Goal: Contribute content: Add original content to the website for others to see

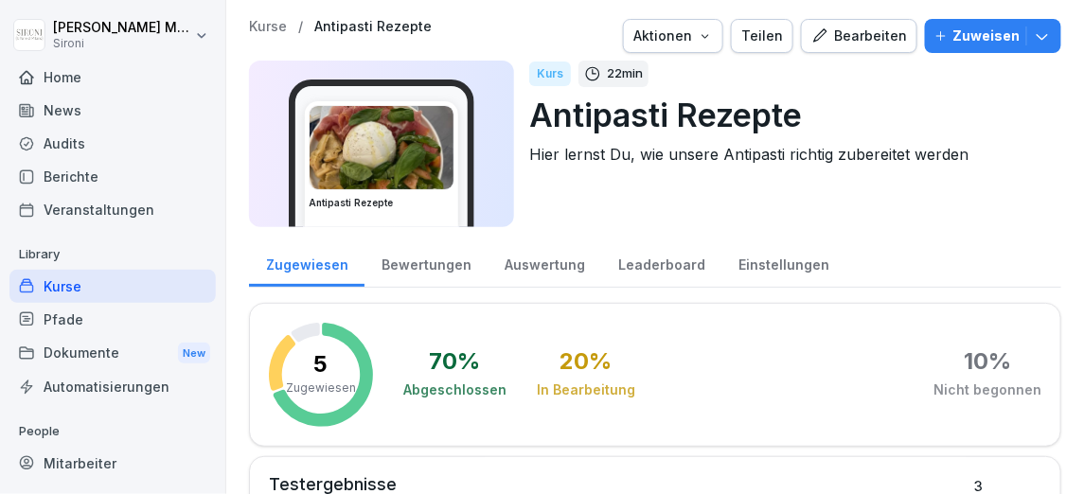
click at [877, 39] on div "Bearbeiten" at bounding box center [859, 36] width 96 height 21
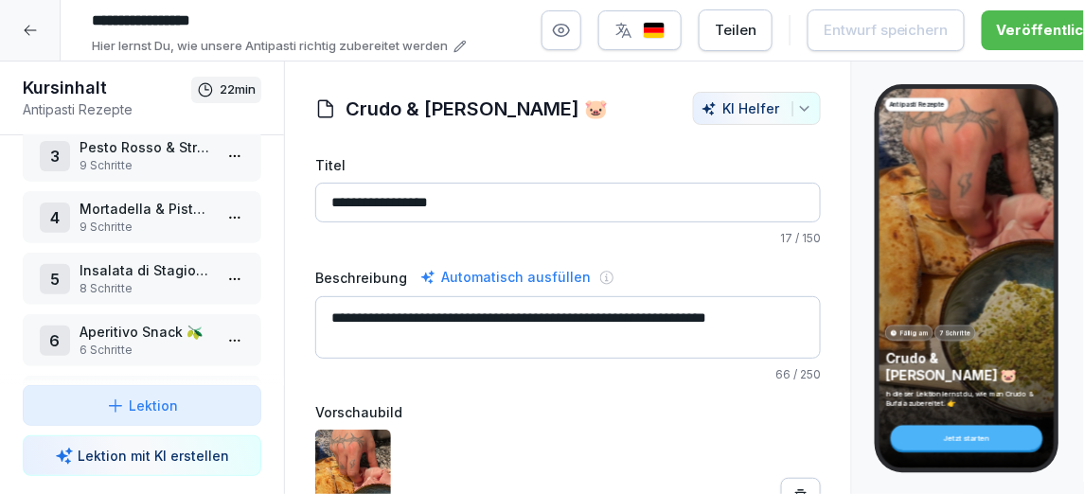
scroll to position [152, 0]
click at [143, 282] on p "8 Schritte" at bounding box center [146, 287] width 133 height 17
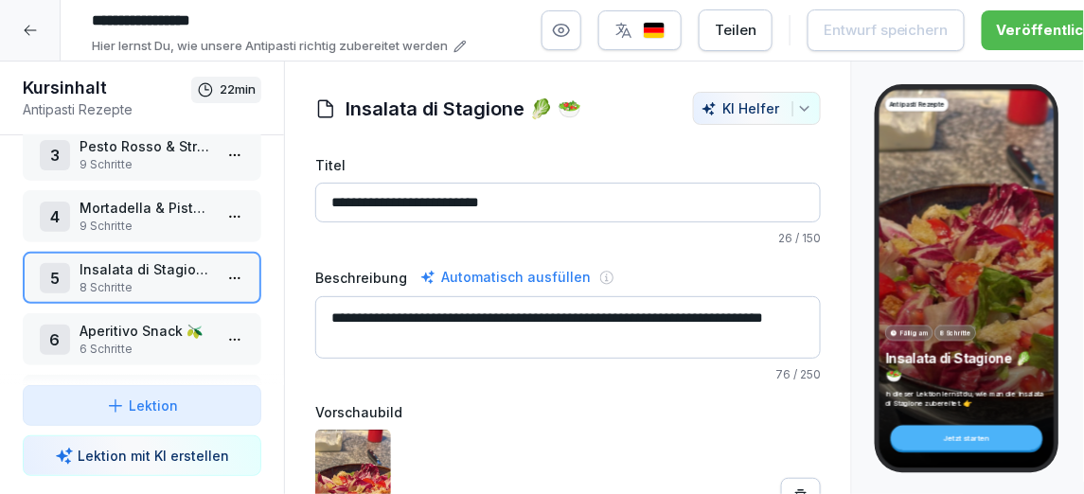
click at [239, 265] on html "**********" at bounding box center [542, 247] width 1084 height 494
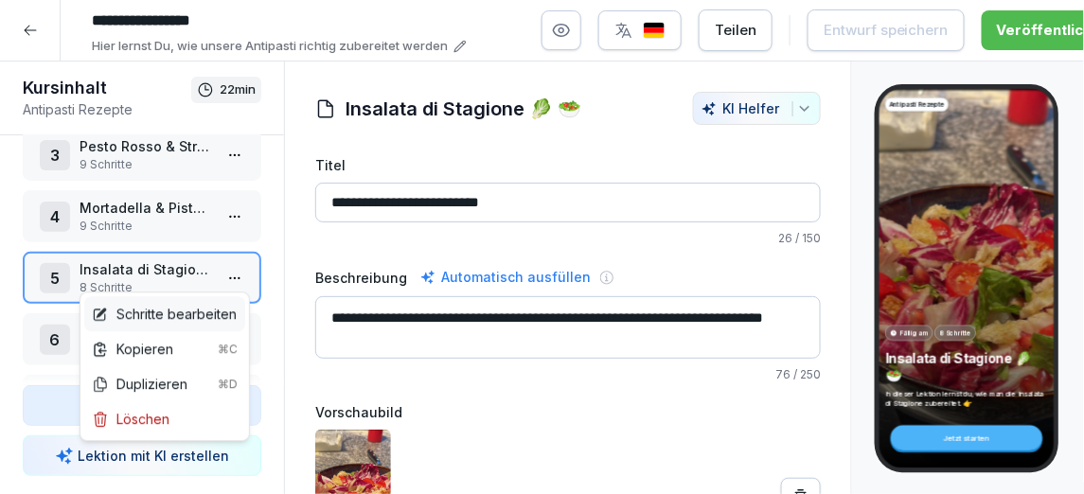
click at [200, 312] on div "Schritte bearbeiten" at bounding box center [164, 314] width 145 height 20
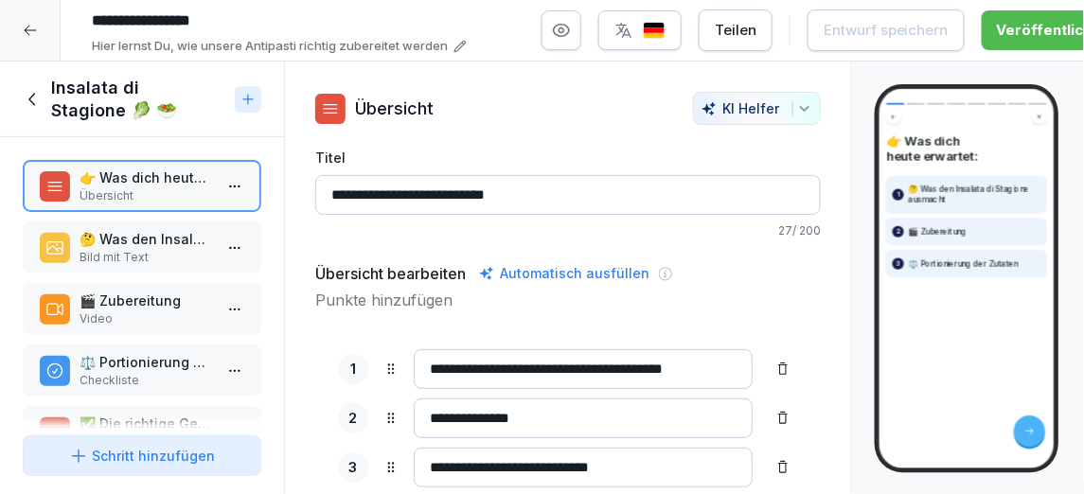
click at [160, 260] on p "Bild mit Text" at bounding box center [146, 257] width 133 height 17
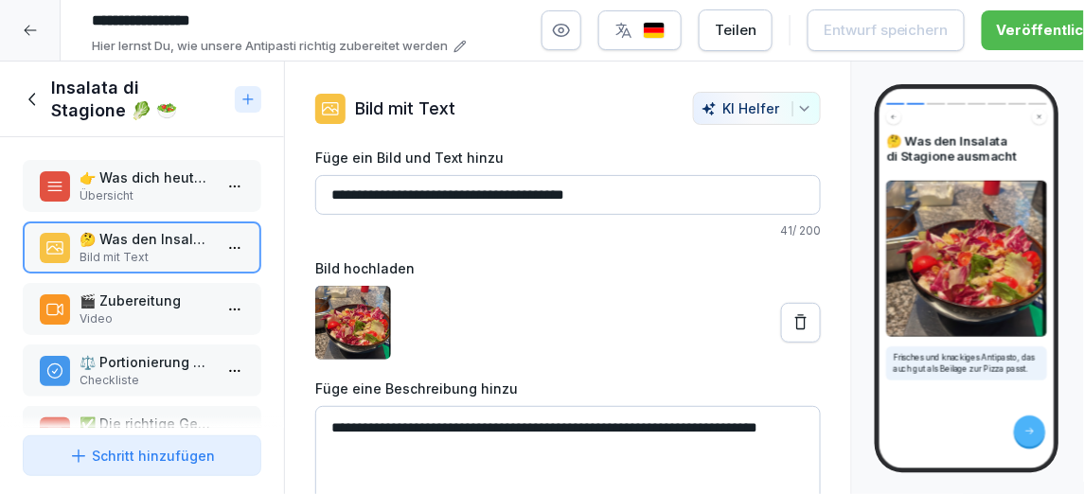
click at [132, 304] on p "🎬 Zubereitung" at bounding box center [146, 301] width 133 height 20
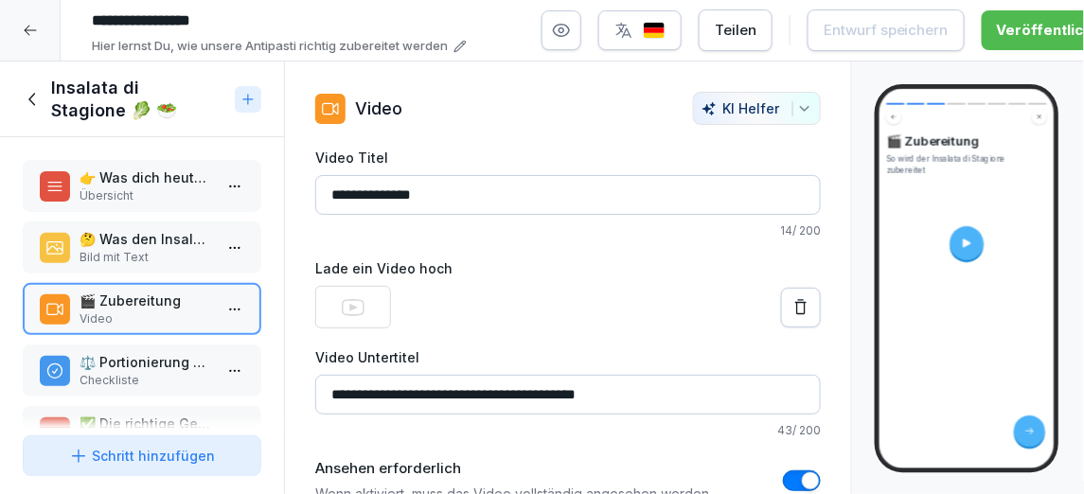
click at [128, 368] on p "⚖️ Portionierung der Zutaten" at bounding box center [146, 362] width 133 height 20
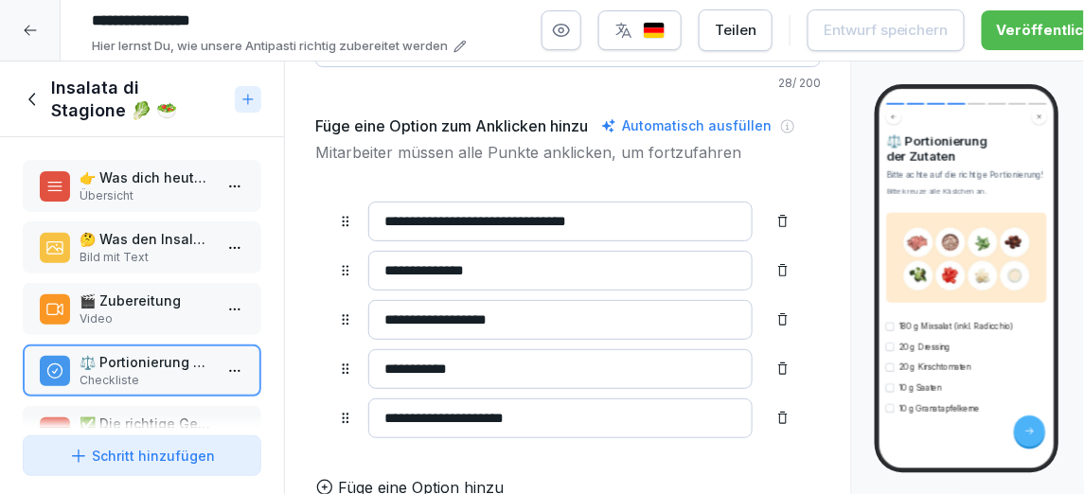
scroll to position [199, 0]
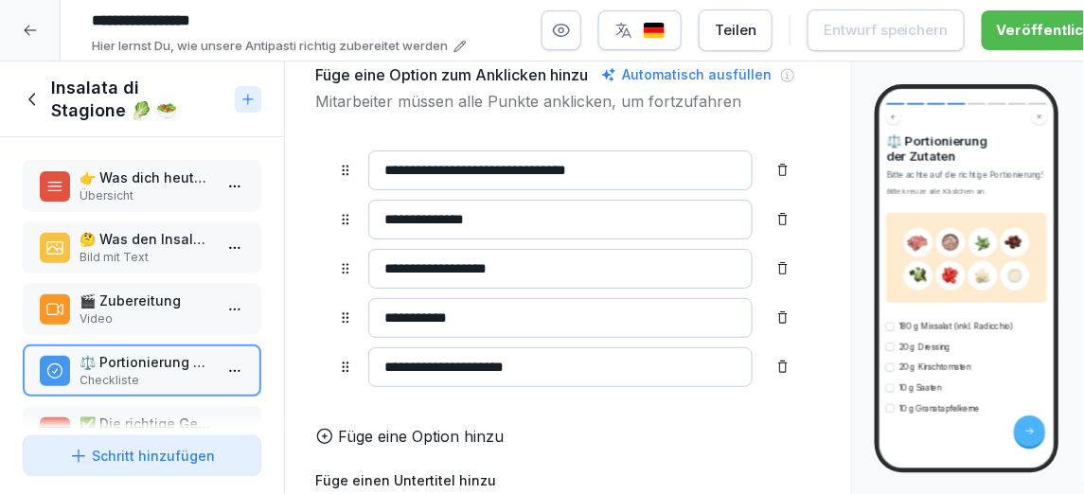
click at [372, 443] on p "Füge eine Option hinzu" at bounding box center [421, 436] width 166 height 23
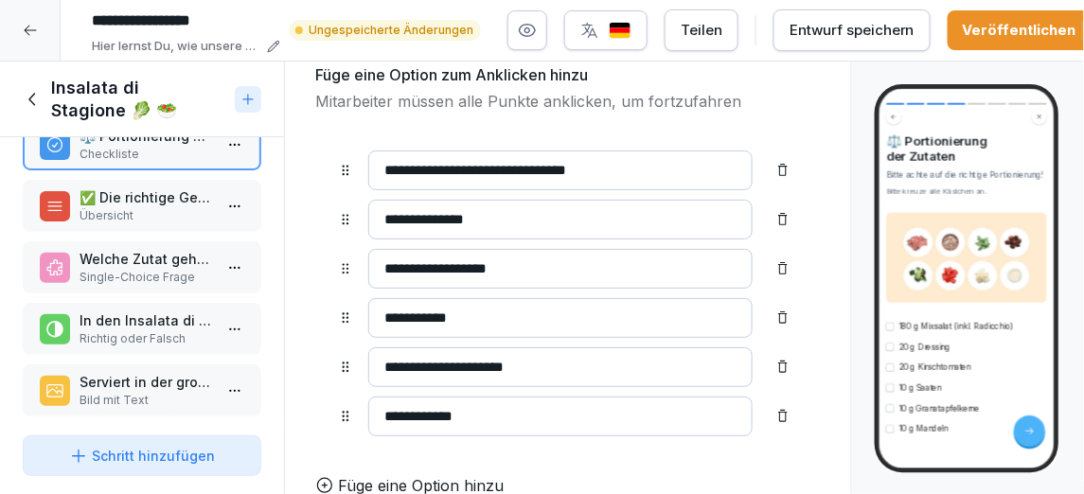
type input "**********"
click at [177, 215] on p "Übersicht" at bounding box center [146, 214] width 133 height 17
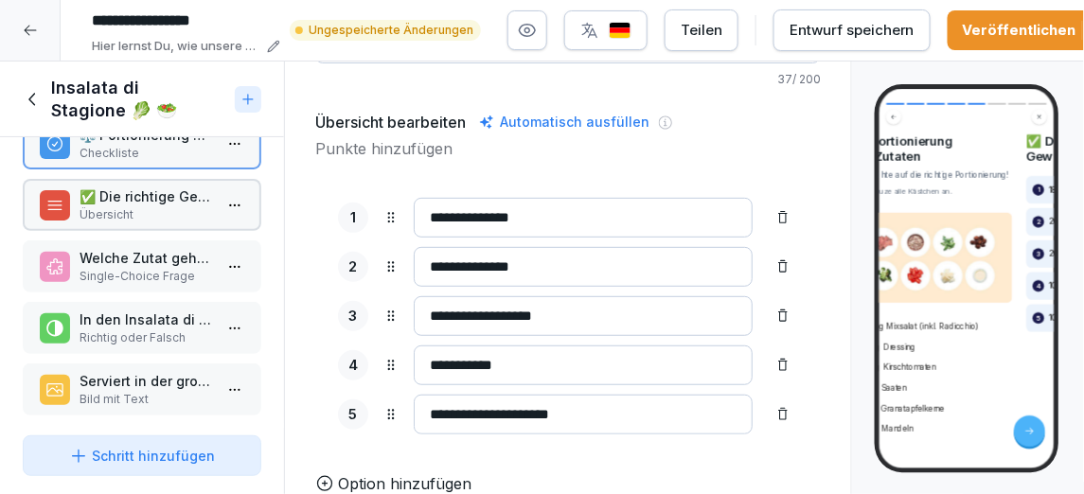
scroll to position [148, 0]
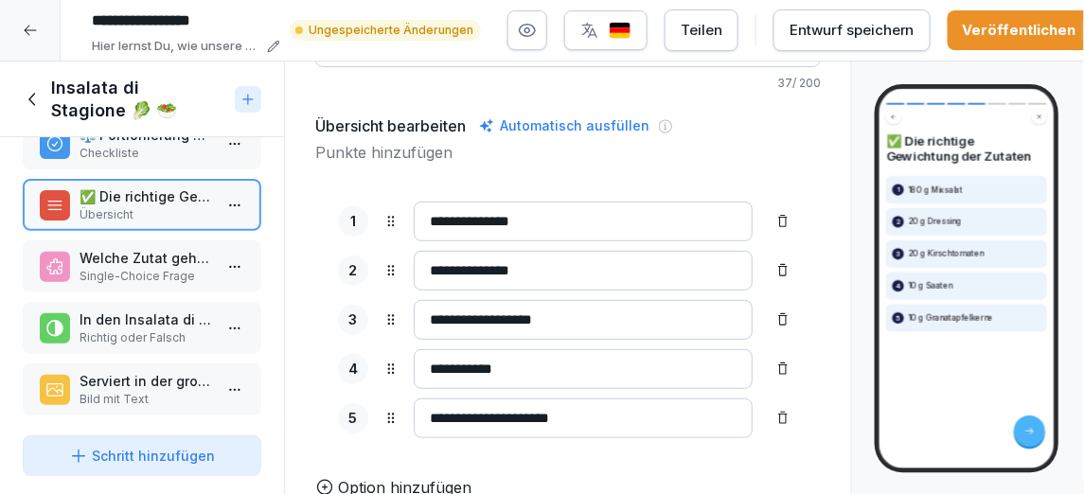
click at [373, 479] on p "Option hinzufügen" at bounding box center [404, 487] width 133 height 23
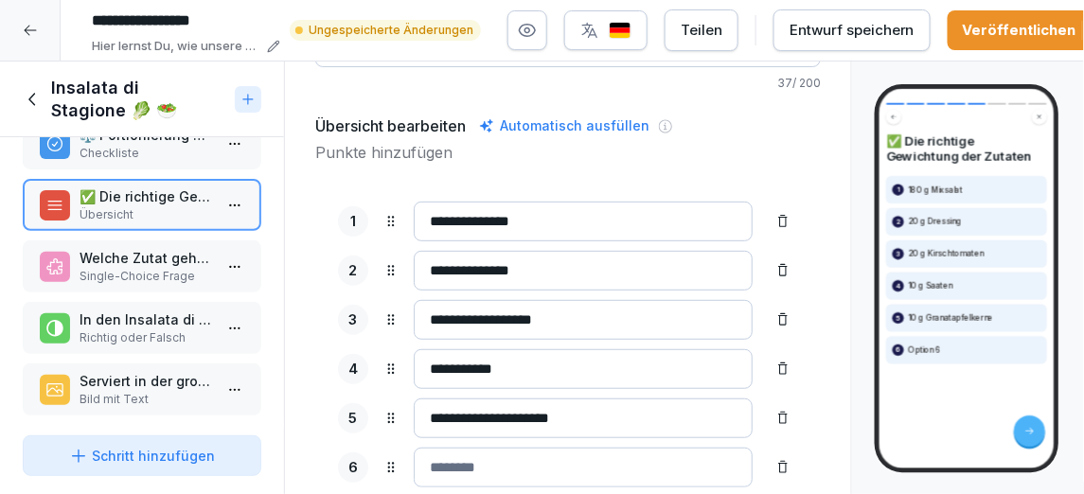
scroll to position [197, 0]
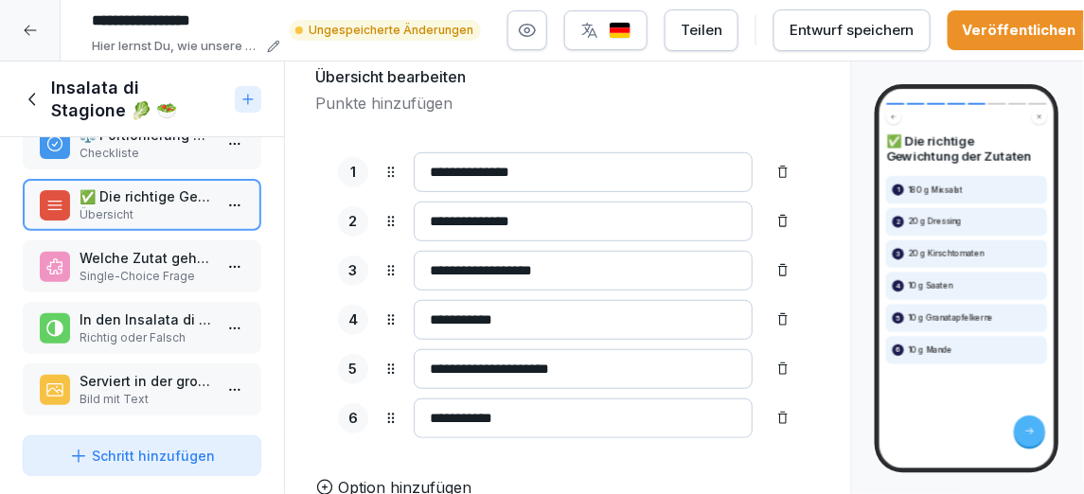
type input "**********"
click at [167, 269] on p "Single-Choice Frage" at bounding box center [146, 276] width 133 height 17
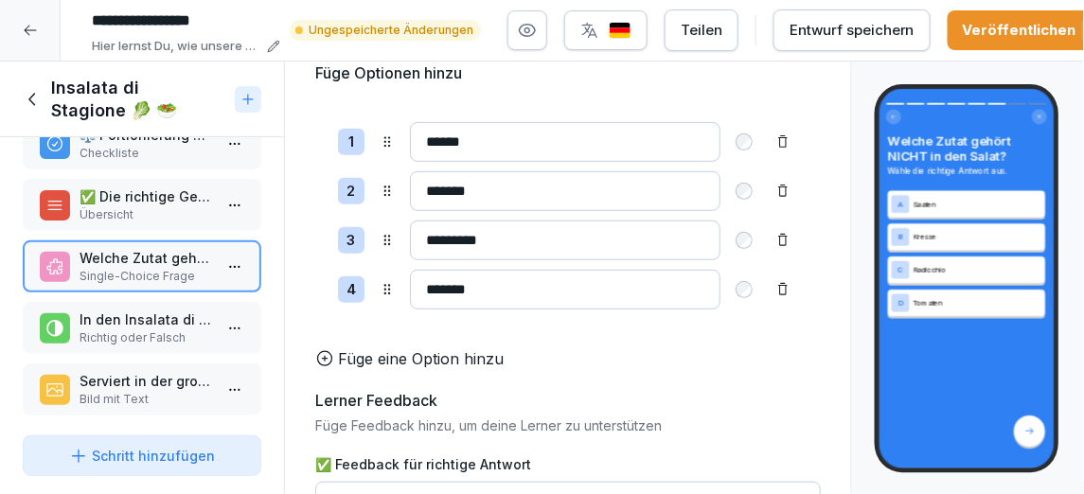
click at [133, 337] on p "Richtig oder Falsch" at bounding box center [146, 337] width 133 height 17
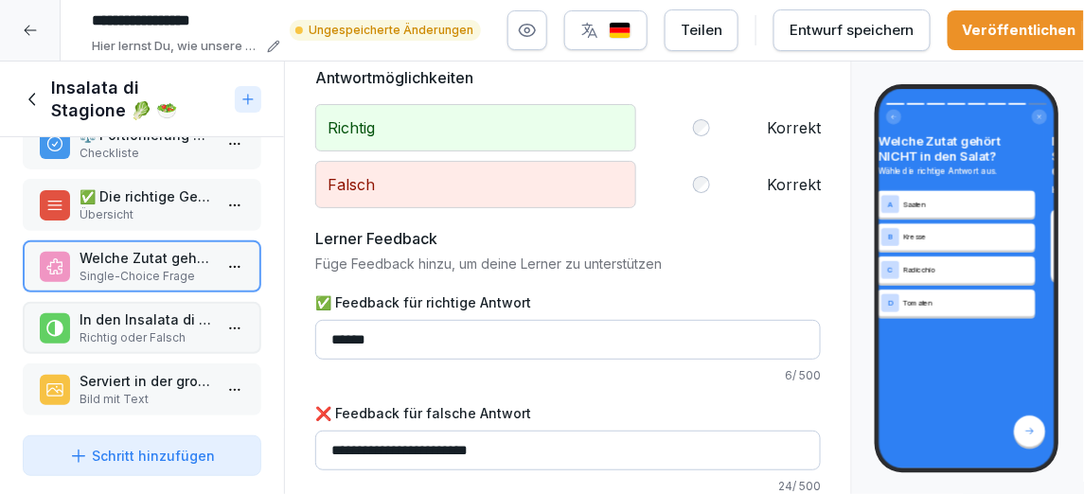
scroll to position [189, 0]
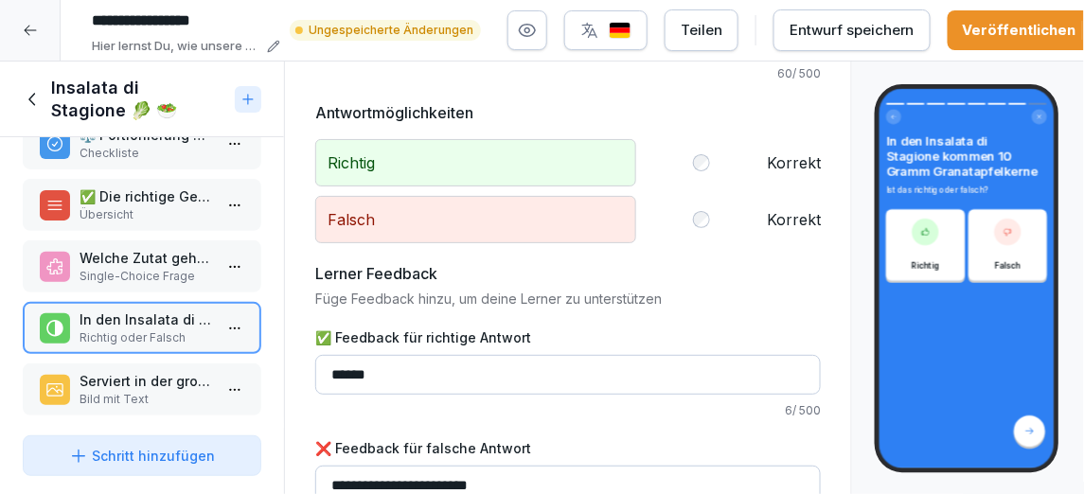
click at [111, 383] on p "Serviert in der großen blauen Schüssel" at bounding box center [146, 381] width 133 height 20
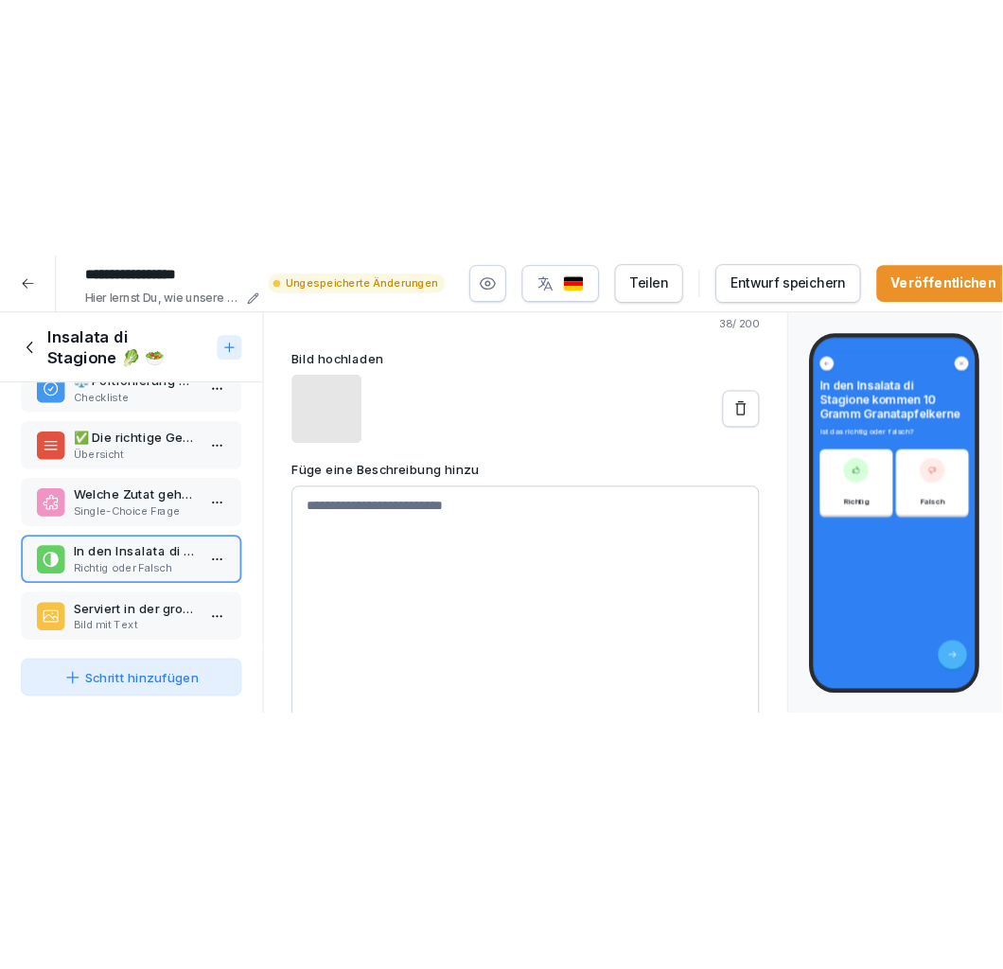
scroll to position [157, 0]
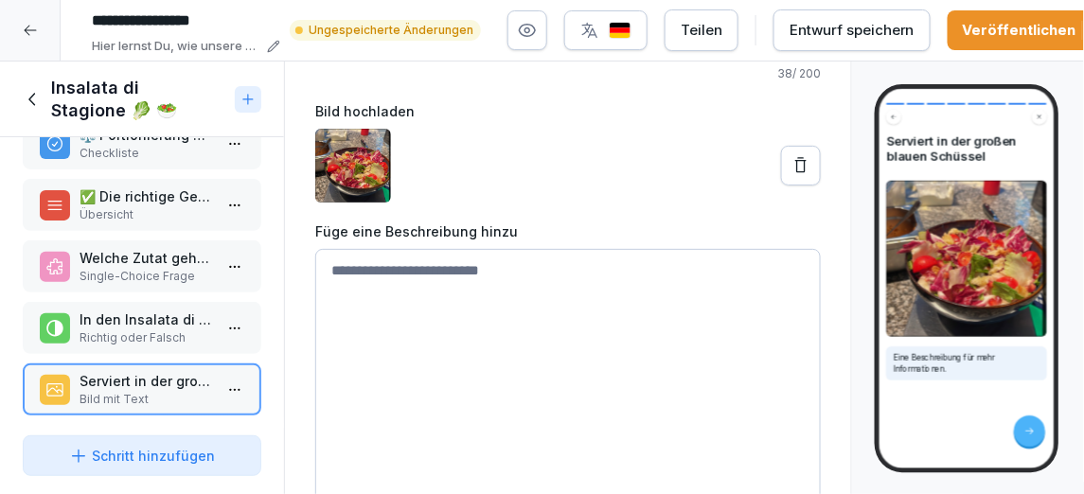
click at [897, 28] on div "Entwurf speichern" at bounding box center [851, 30] width 125 height 21
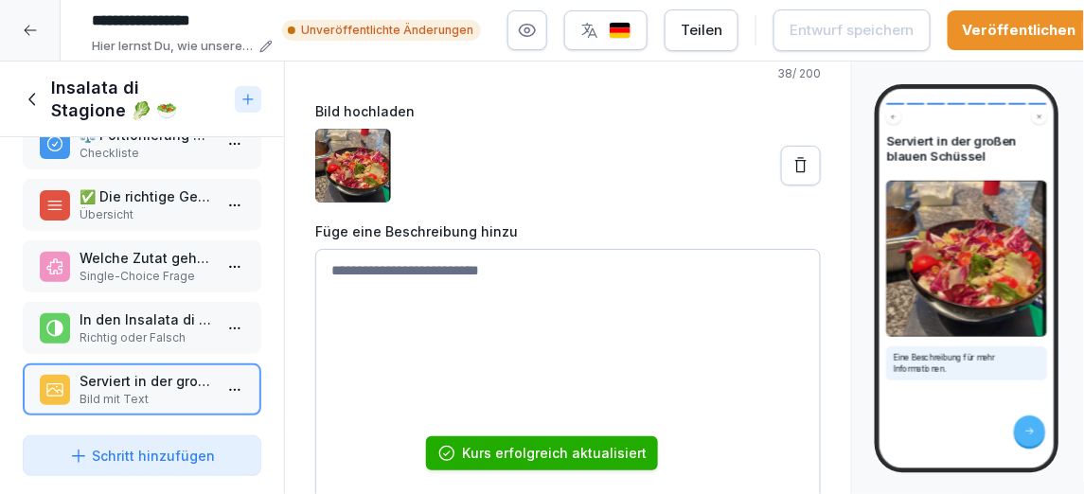
click at [1044, 31] on div "Veröffentlichen" at bounding box center [1030, 30] width 135 height 21
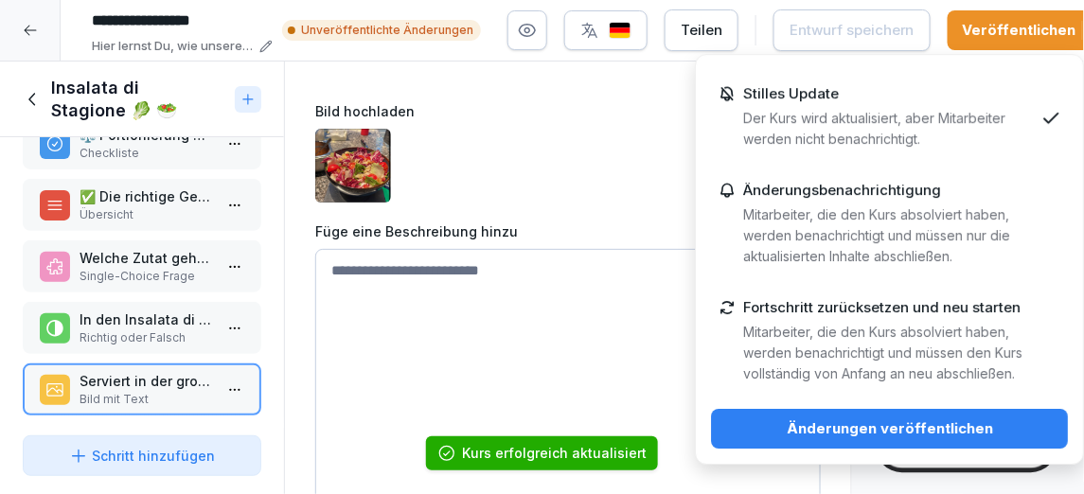
click at [883, 419] on div "Änderungen veröffentlichen" at bounding box center [889, 428] width 327 height 21
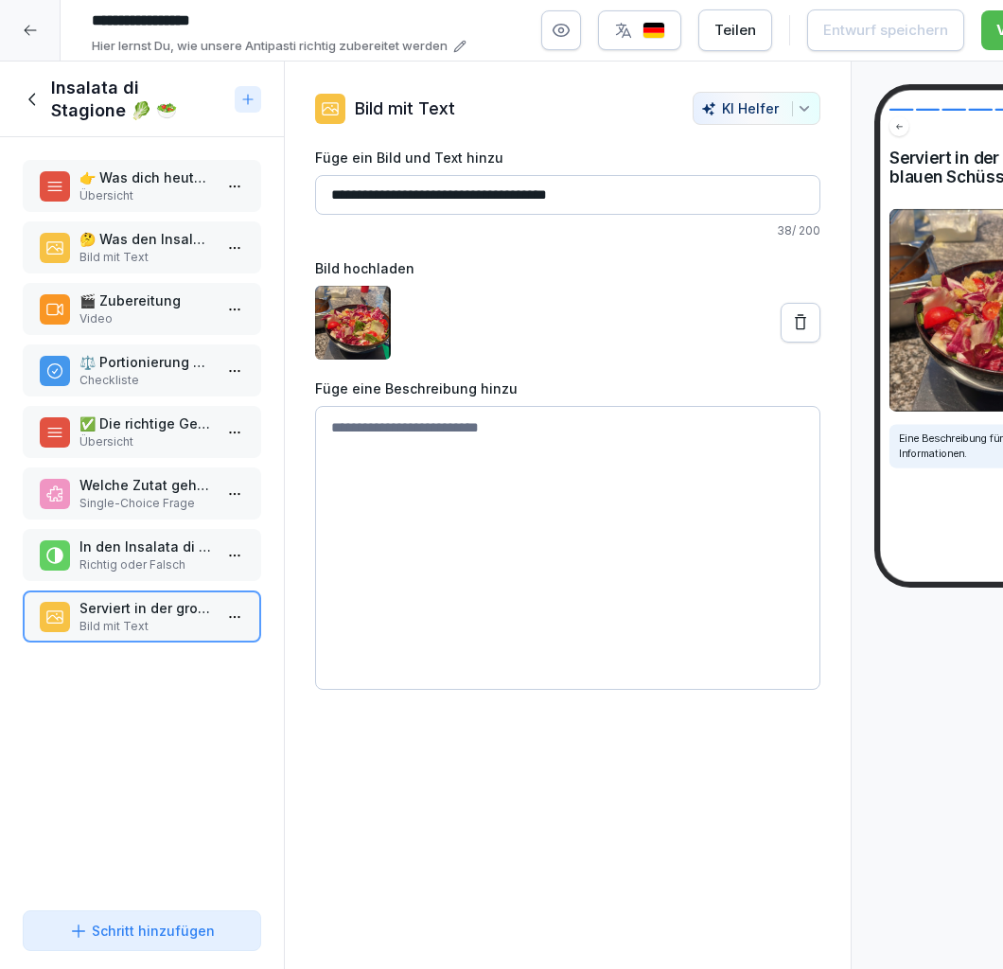
scroll to position [0, 0]
click at [37, 26] on div at bounding box center [30, 30] width 61 height 61
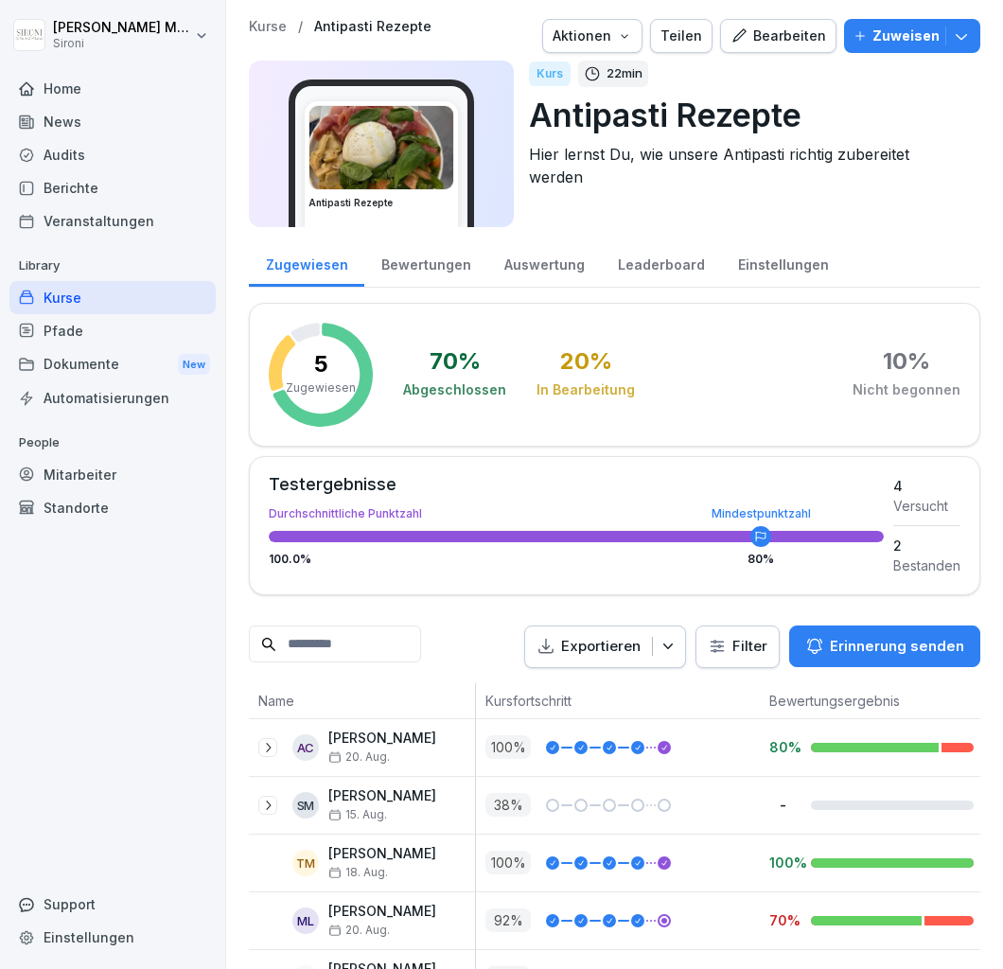
click at [59, 299] on div "Kurse" at bounding box center [112, 297] width 206 height 33
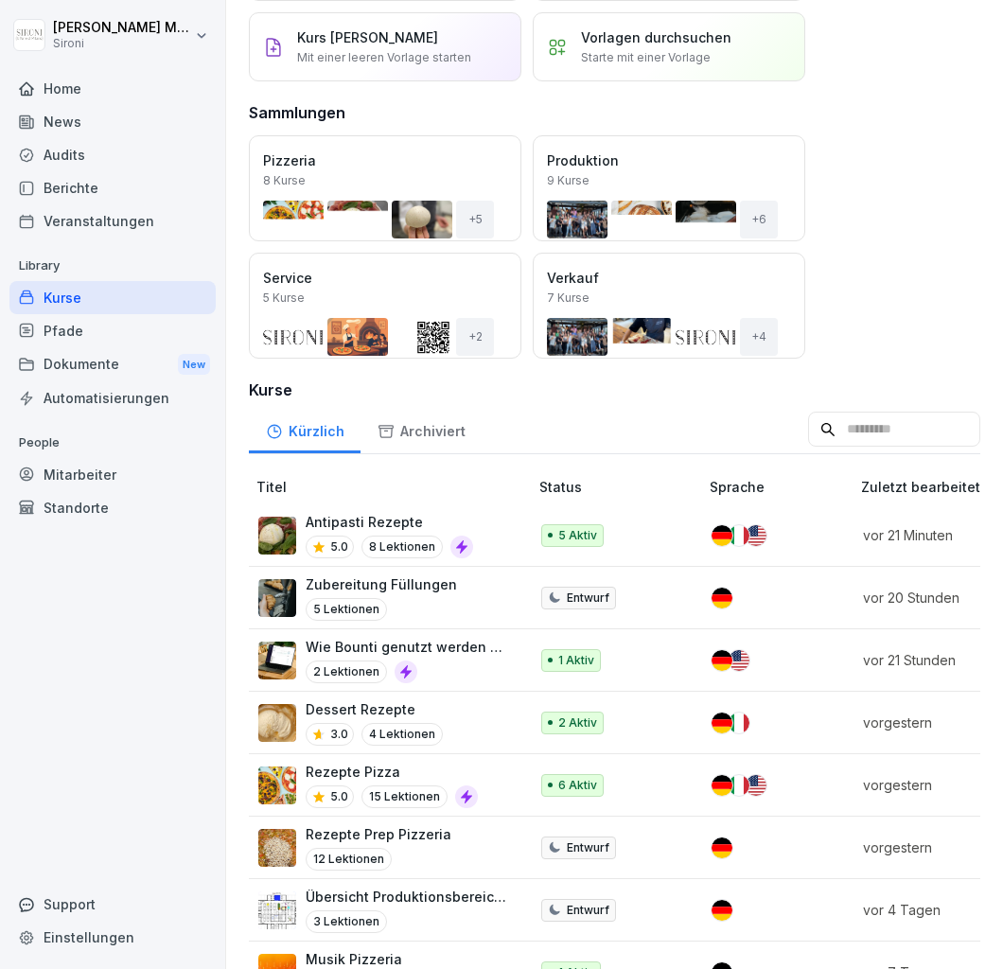
scroll to position [148, 0]
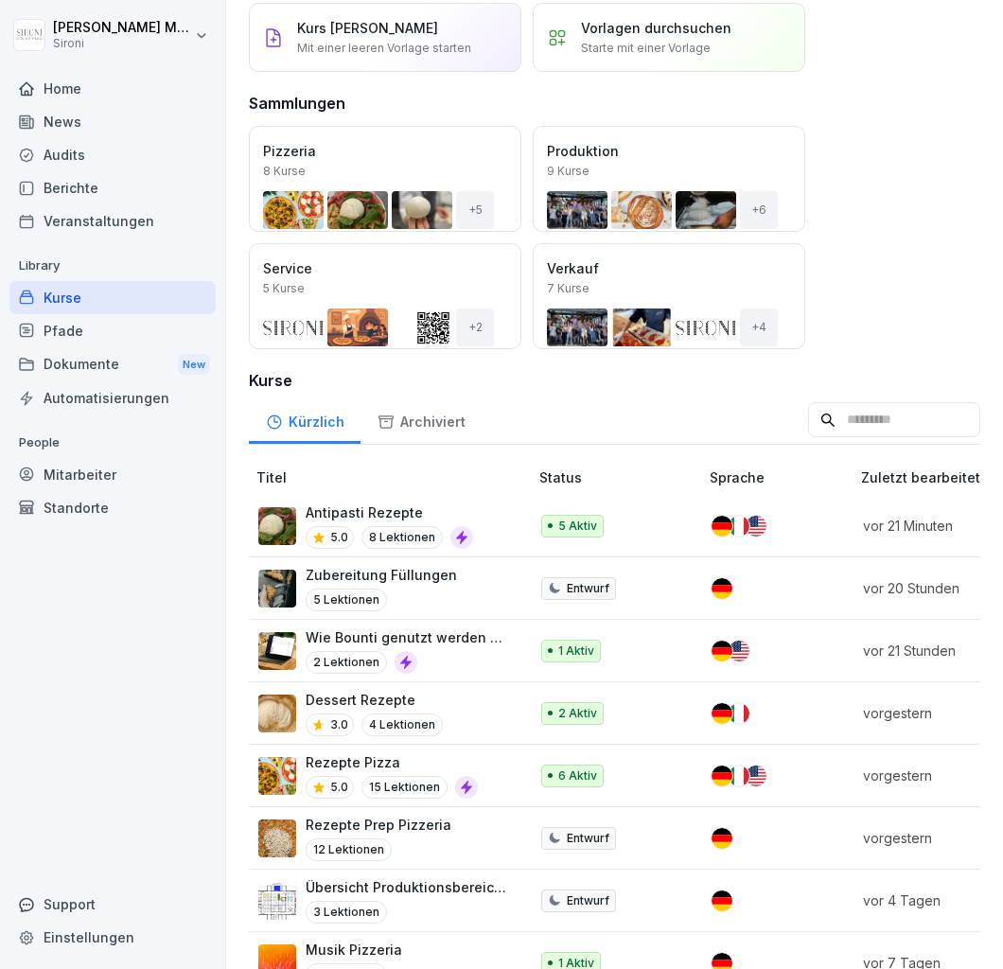
click at [69, 301] on div "Kurse" at bounding box center [112, 297] width 206 height 33
click at [69, 300] on div "Kurse" at bounding box center [112, 297] width 206 height 33
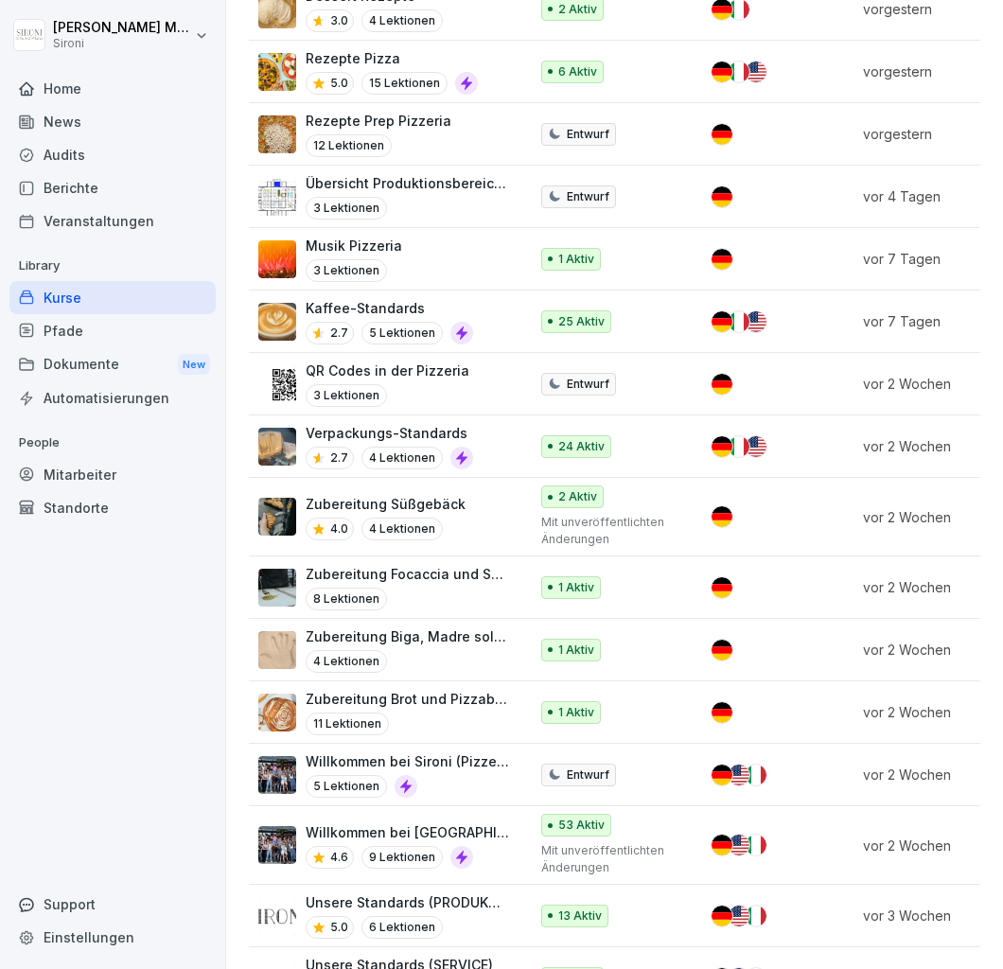
scroll to position [859, 0]
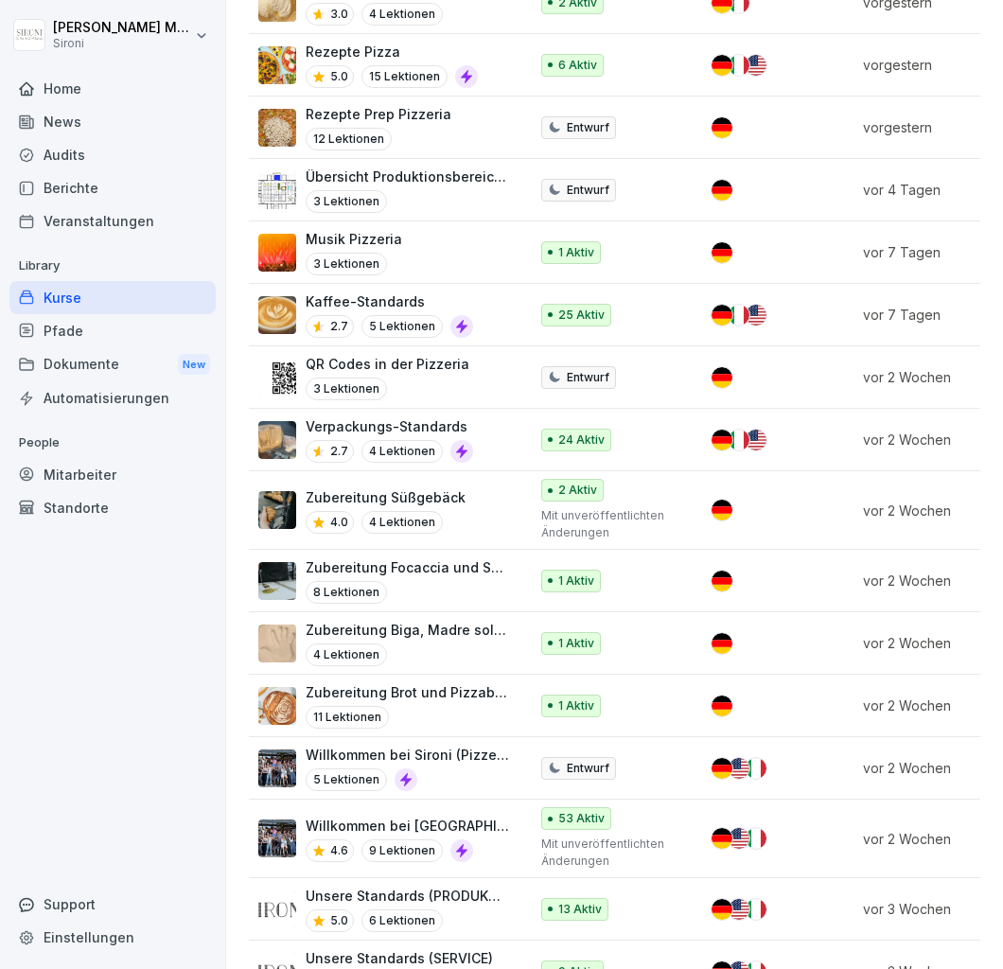
click at [275, 435] on img at bounding box center [277, 440] width 38 height 38
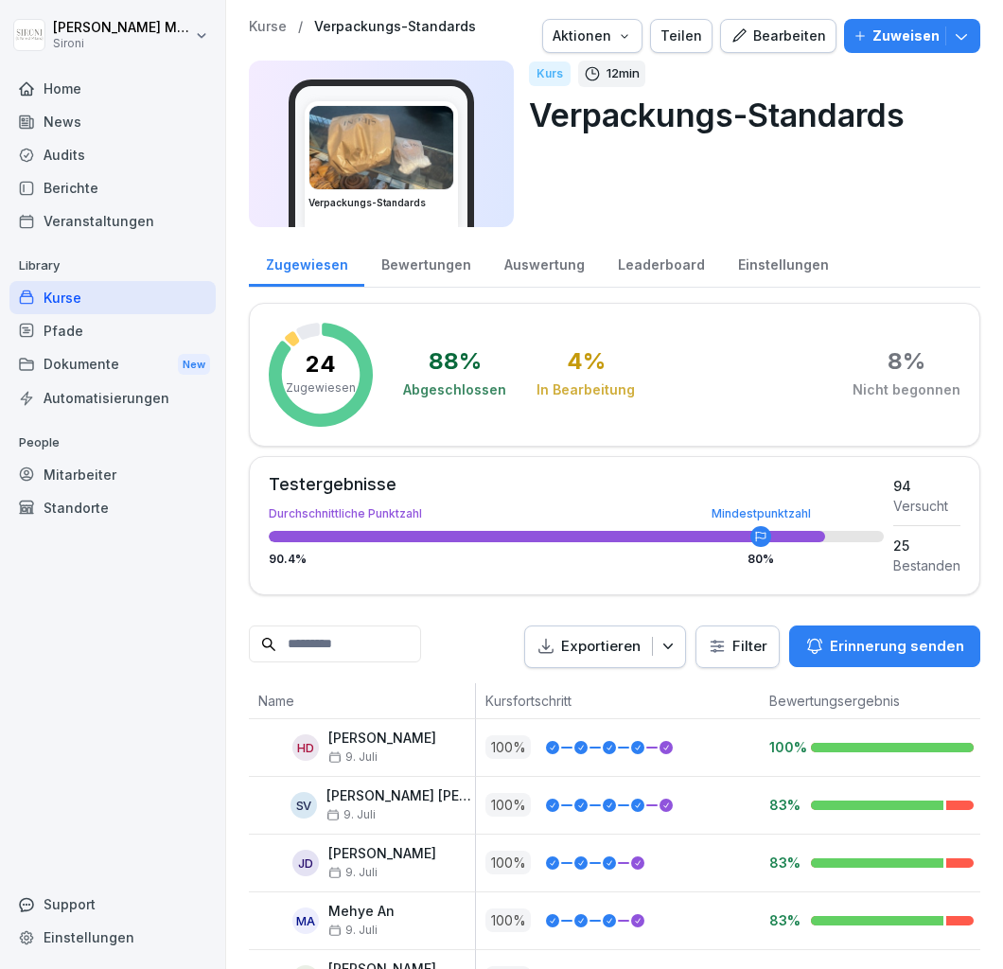
click at [59, 294] on div "Kurse" at bounding box center [112, 297] width 206 height 33
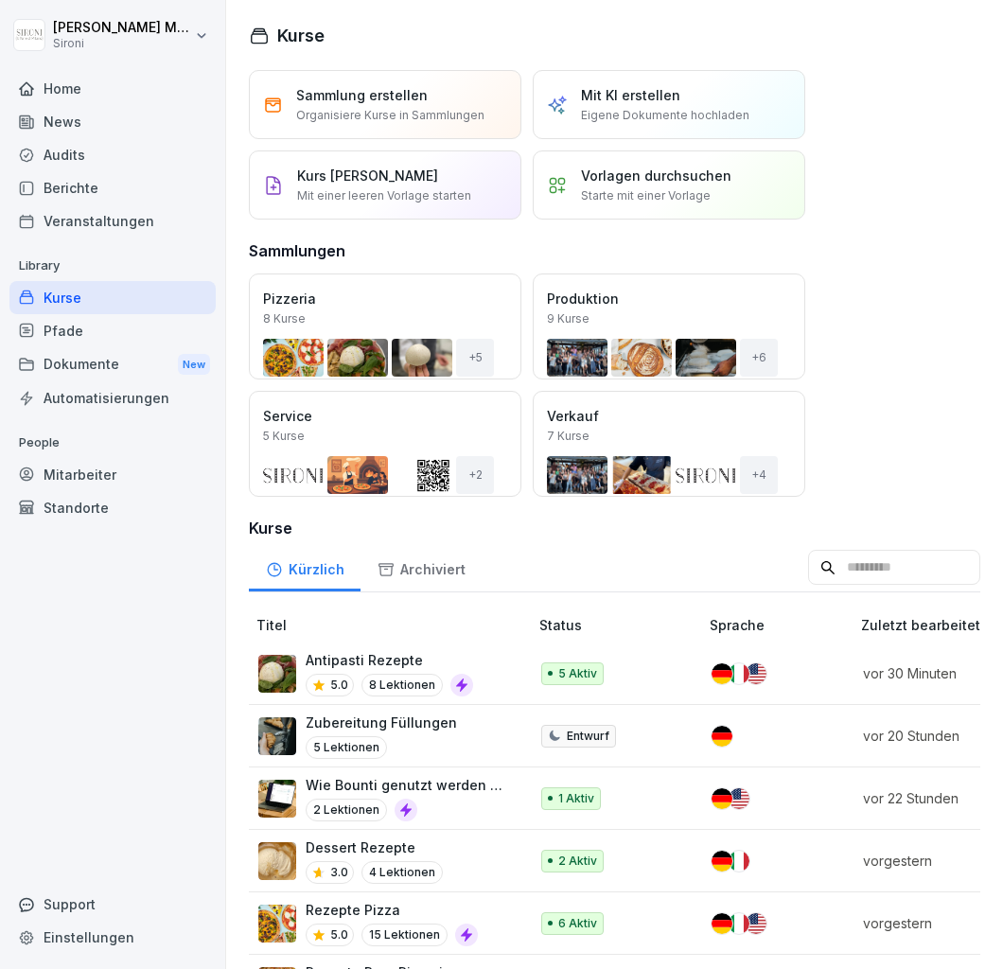
scroll to position [793, 0]
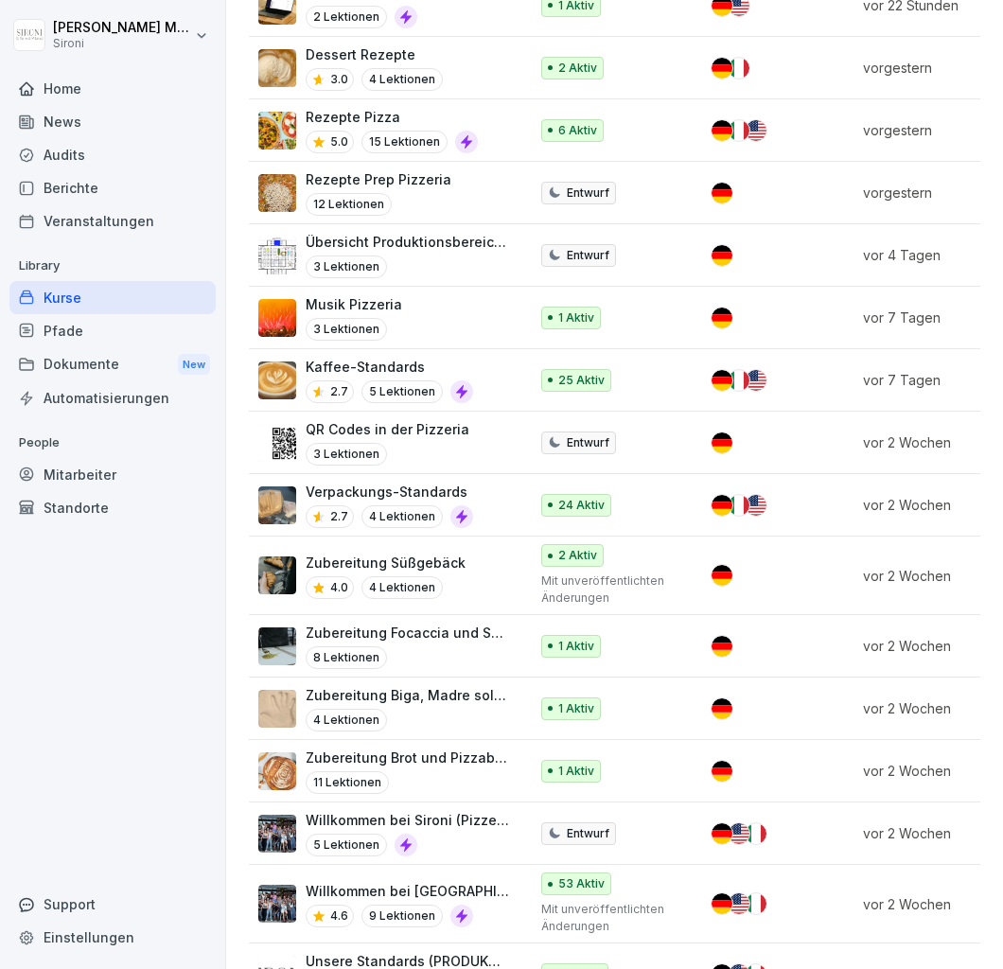
click at [273, 376] on img at bounding box center [277, 381] width 38 height 38
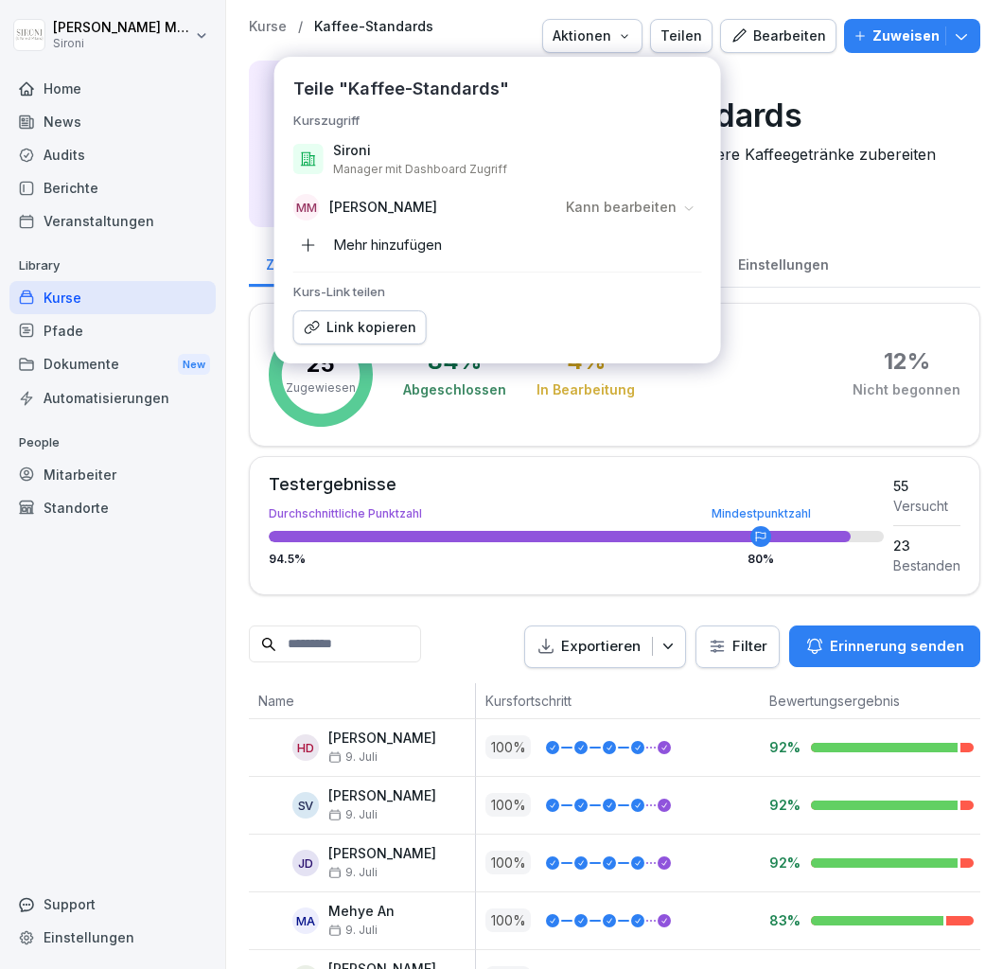
click at [471, 23] on div at bounding box center [488, 36] width 94 height 34
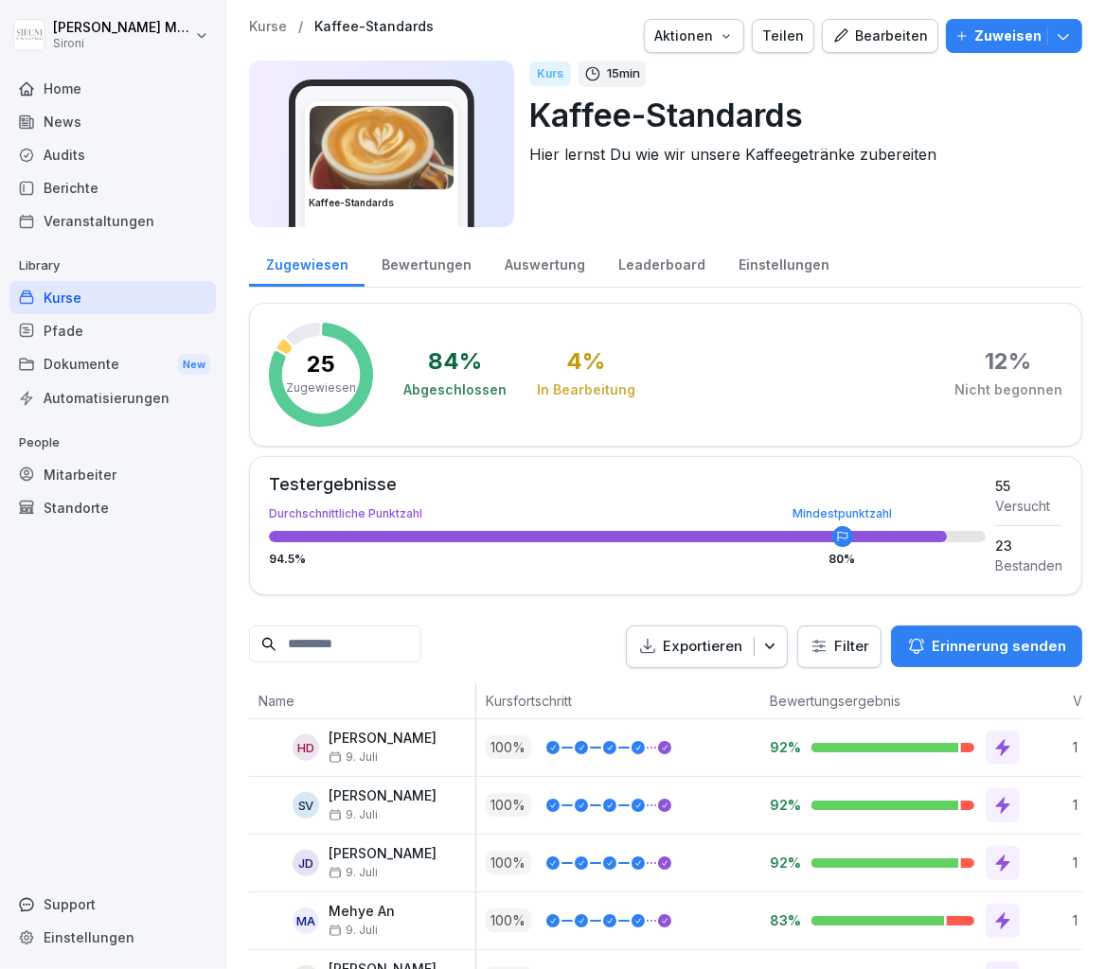
click at [867, 35] on div "Bearbeiten" at bounding box center [880, 36] width 96 height 21
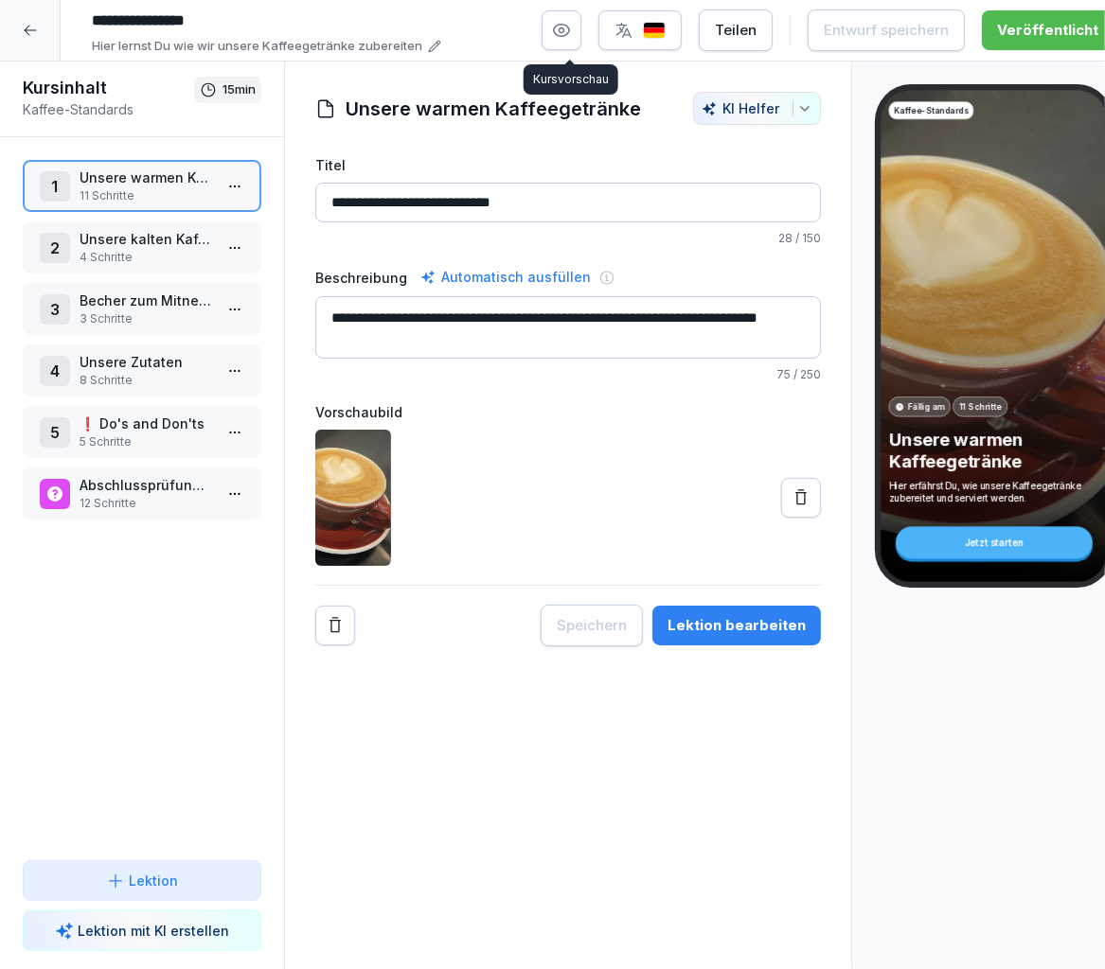
click at [571, 27] on icon "button" at bounding box center [561, 30] width 19 height 19
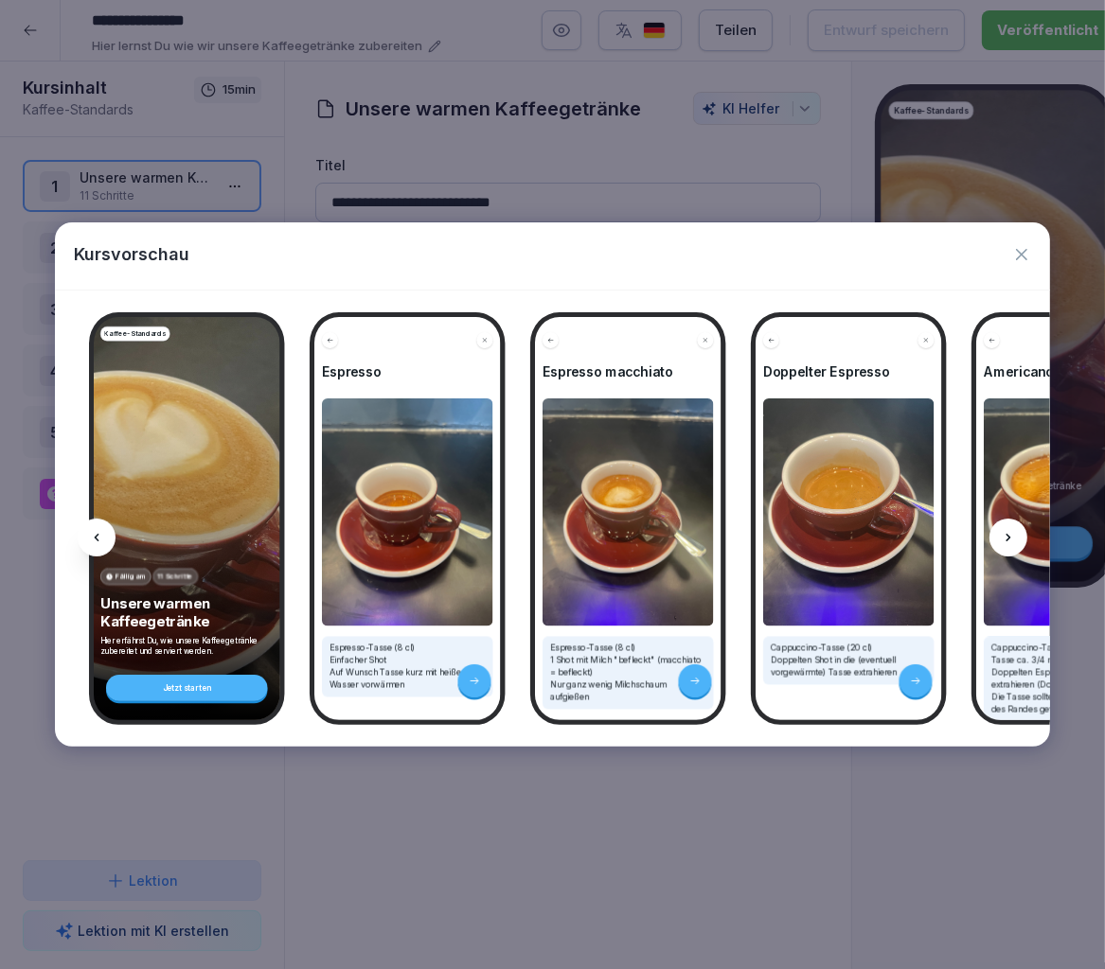
click at [1002, 254] on icon "button" at bounding box center [1021, 254] width 19 height 19
